Goal: Check status: Check status

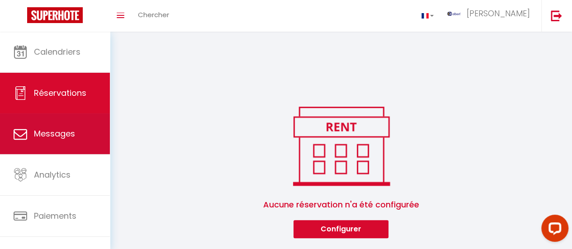
scroll to position [193, 0]
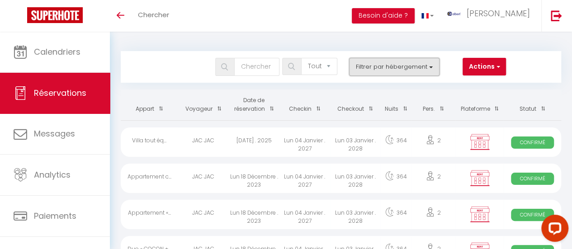
click at [423, 72] on button "Filtrer par hébergement" at bounding box center [394, 67] width 90 height 18
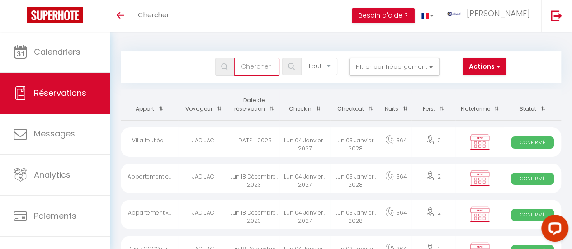
click at [259, 67] on input "text" at bounding box center [256, 67] width 45 height 18
click at [227, 64] on img at bounding box center [224, 66] width 7 height 7
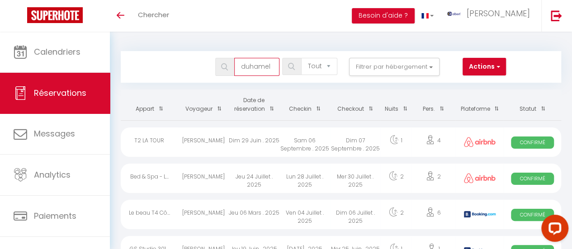
click at [243, 69] on input "duhamel" at bounding box center [256, 67] width 45 height 18
drag, startPoint x: 260, startPoint y: 67, endPoint x: 285, endPoint y: 67, distance: 25.3
click at [285, 67] on div "ymanduhamel Tous les statuts Annulé Confirmé Non Confirmé Tout sauf annulé No S…" at bounding box center [323, 67] width 402 height 18
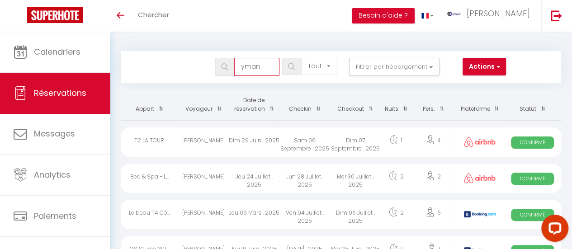
type input "yman"
click at [226, 66] on img at bounding box center [224, 66] width 7 height 7
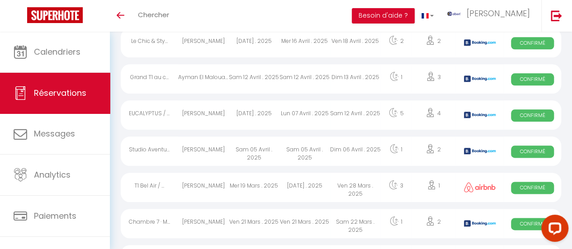
scroll to position [452, 0]
